Goal: Transaction & Acquisition: Purchase product/service

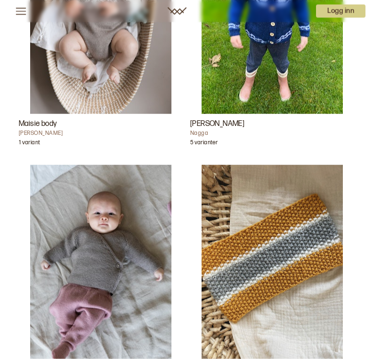
scroll to position [7289, 0]
click at [69, 287] on img "Mika Strømpebukse" at bounding box center [100, 271] width 141 height 212
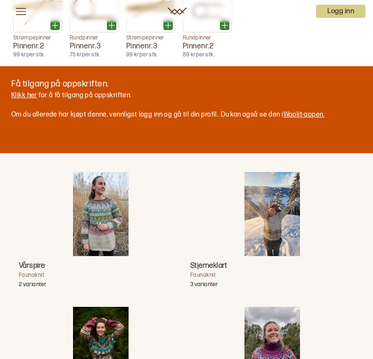
scroll to position [963, 0]
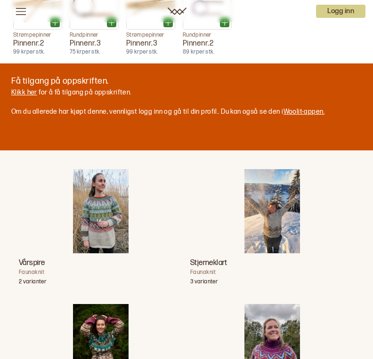
click at [19, 96] on link "Klikk her" at bounding box center [24, 92] width 26 height 8
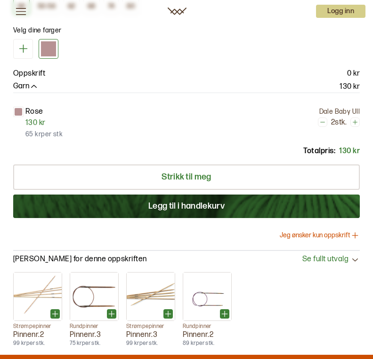
scroll to position [670, 0]
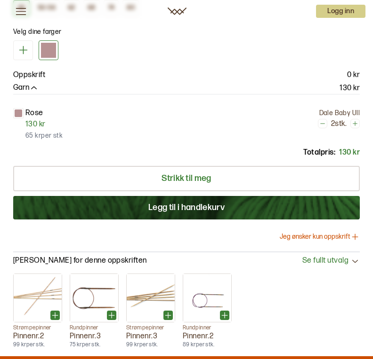
click at [345, 242] on button "Jeg ønsker kun oppskrift" at bounding box center [319, 236] width 80 height 9
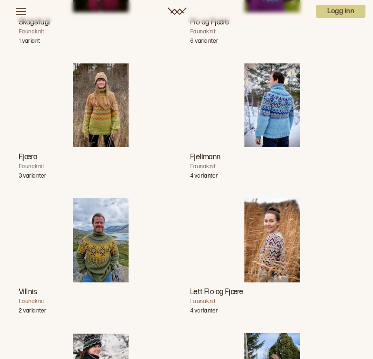
scroll to position [0, 0]
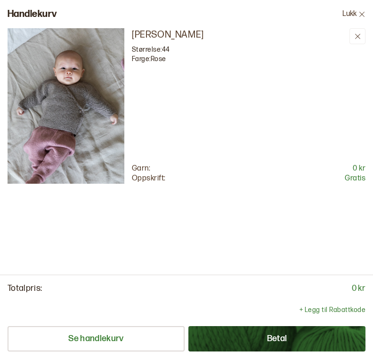
click at [56, 102] on img at bounding box center [66, 106] width 117 height 156
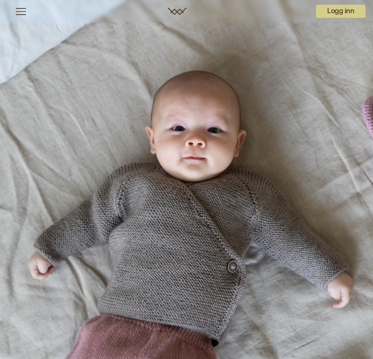
click at [12, 14] on div "Oppskrifter Garn Pinner Woolit Design Studio" at bounding box center [67, 11] width 112 height 19
click at [22, 7] on icon at bounding box center [21, 12] width 12 height 12
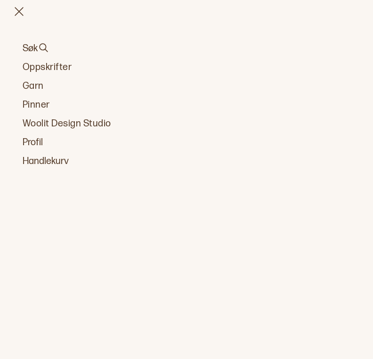
click at [28, 66] on link "Oppskrifter" at bounding box center [186, 67] width 327 height 13
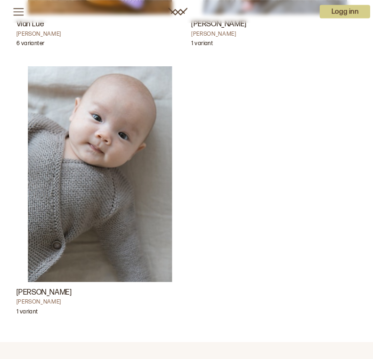
scroll to position [11069, 0]
click at [66, 213] on img "Majke Jakke" at bounding box center [100, 171] width 141 height 212
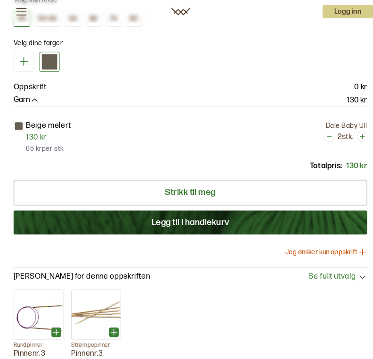
scroll to position [659, 0]
click at [338, 252] on button "Jeg ønsker kun oppskrift" at bounding box center [319, 247] width 80 height 9
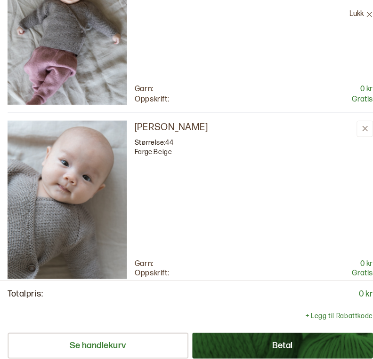
scroll to position [80, 0]
click at [283, 349] on button "Betal" at bounding box center [276, 339] width 177 height 25
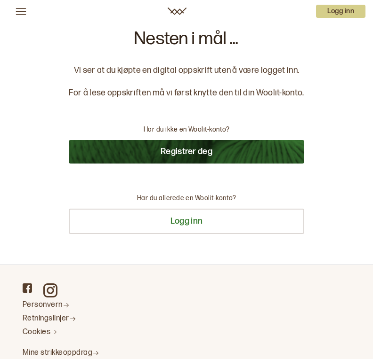
click at [225, 229] on button "Logg inn" at bounding box center [186, 221] width 235 height 25
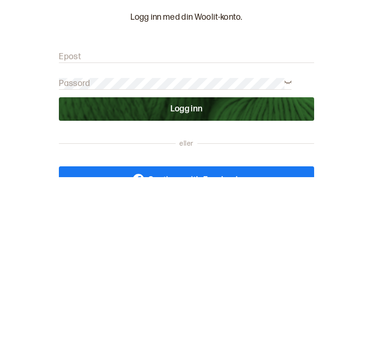
click at [109, 233] on input "Epost" at bounding box center [186, 239] width 255 height 12
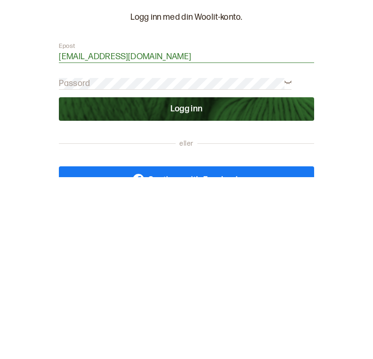
type input "[EMAIL_ADDRESS][DOMAIN_NAME]"
click at [226, 279] on button "Logg inn" at bounding box center [186, 291] width 255 height 24
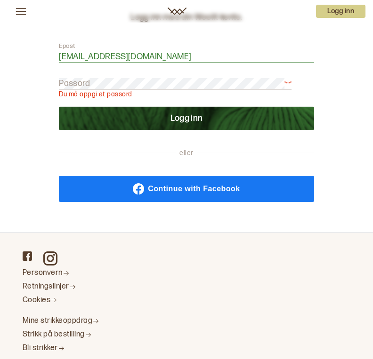
click at [255, 190] on link "Continue with Facebook" at bounding box center [186, 189] width 255 height 26
